Goal: Transaction & Acquisition: Purchase product/service

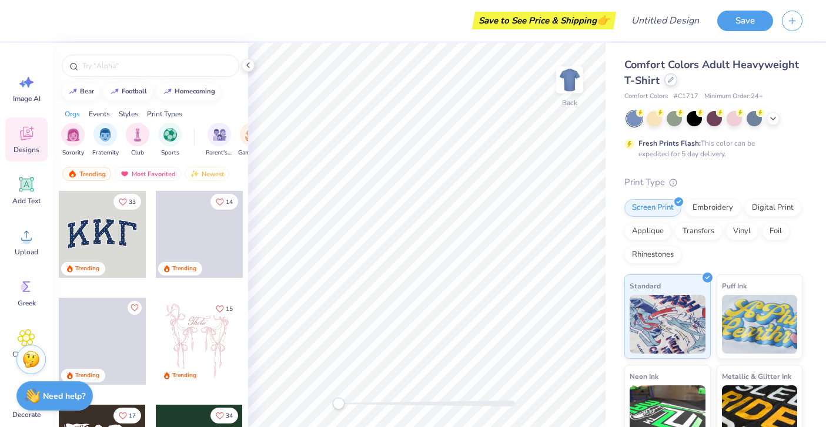
click at [670, 79] on icon at bounding box center [671, 80] width 6 height 6
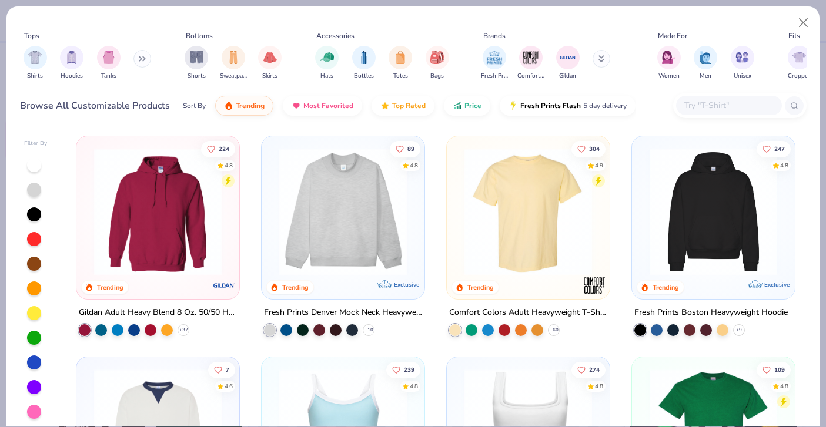
click at [721, 108] on input "text" at bounding box center [728, 106] width 91 height 14
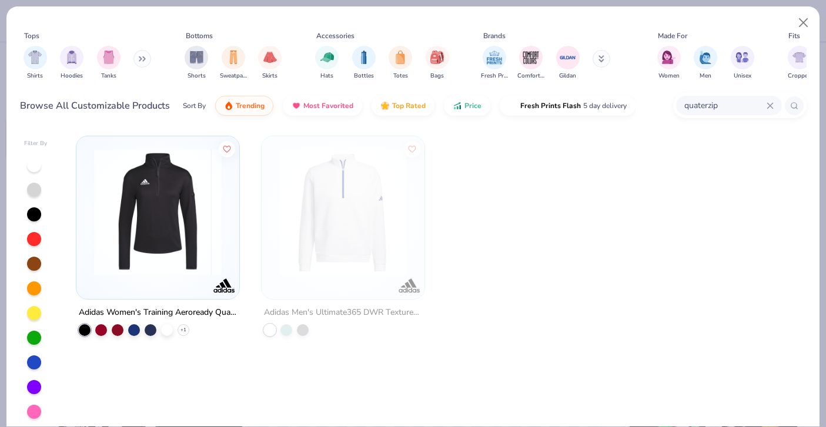
click at [771, 110] on div "quaterzip" at bounding box center [729, 105] width 106 height 19
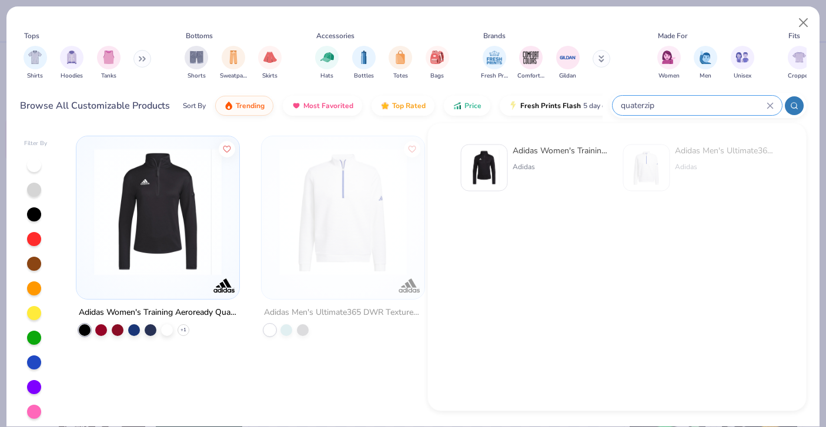
click at [774, 107] on div "quaterzip" at bounding box center [696, 105] width 169 height 19
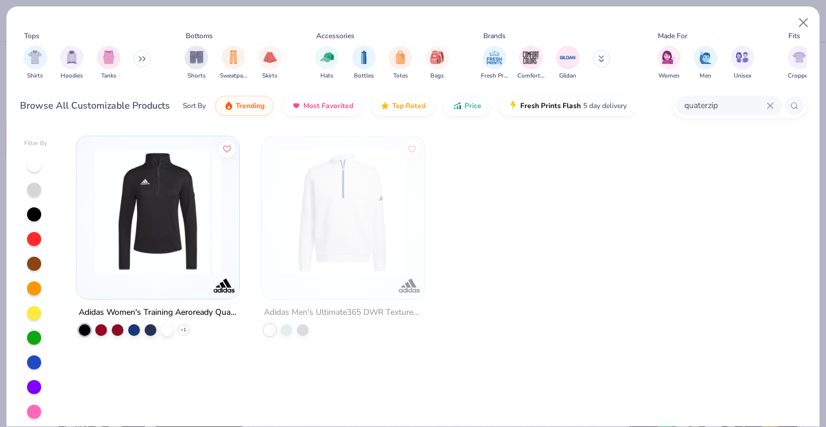
click at [724, 106] on input "quaterzip" at bounding box center [724, 106] width 83 height 14
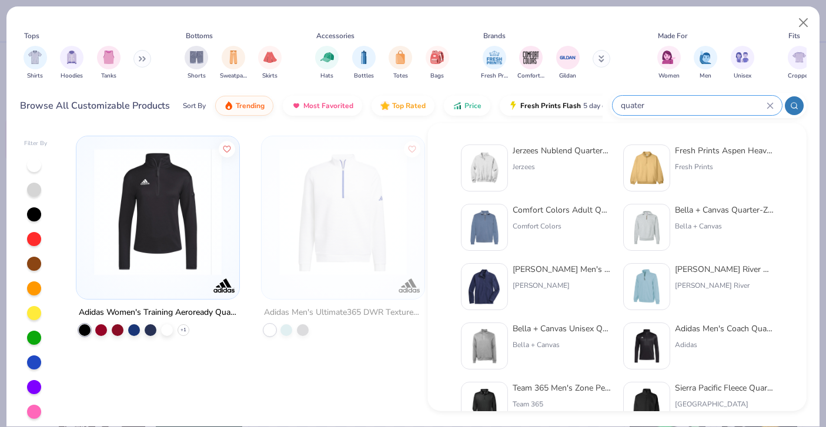
type input "quater"
click at [575, 166] on div "Jerzees" at bounding box center [562, 167] width 99 height 11
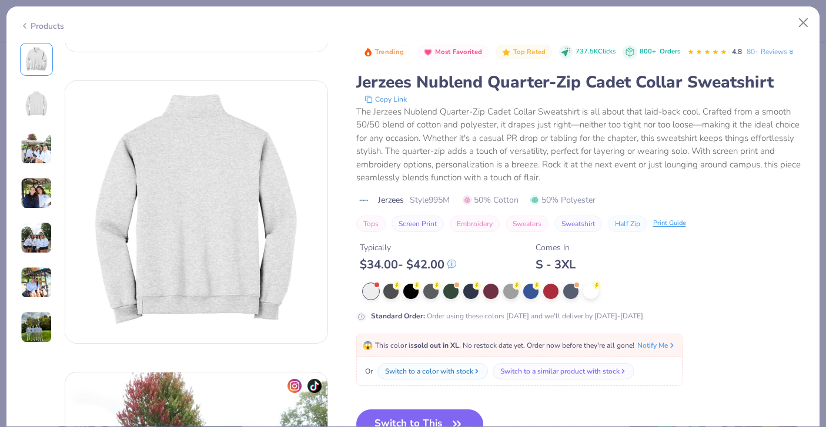
scroll to position [237, 0]
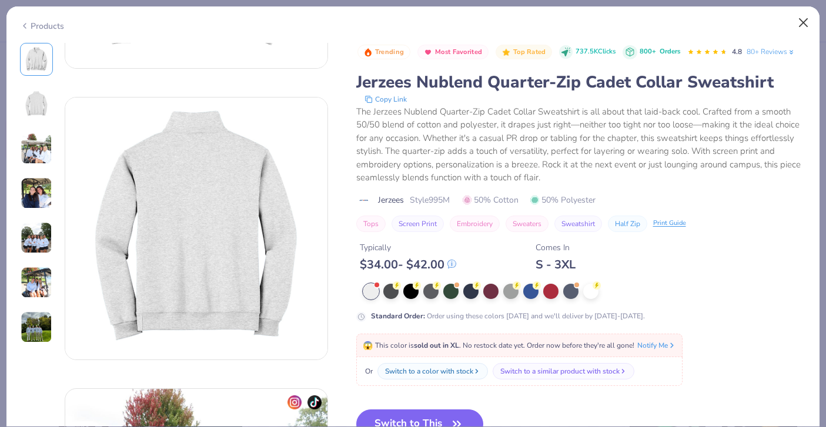
click at [801, 14] on button "Close" at bounding box center [803, 23] width 22 height 22
